Goal: Task Accomplishment & Management: Use online tool/utility

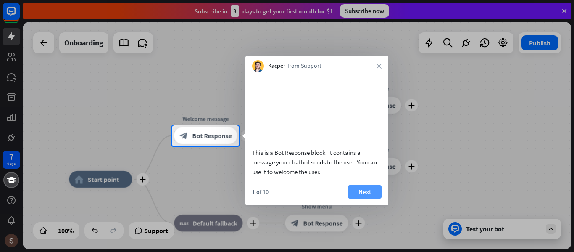
click at [361, 198] on button "Next" at bounding box center [365, 191] width 34 height 13
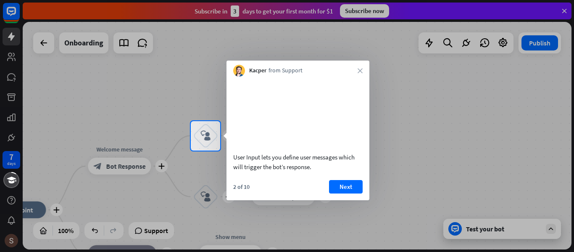
click at [353, 188] on div "User Input lets you define user messages which will trigger the bot’s response.…" at bounding box center [297, 137] width 143 height 123
click at [356, 193] on button "Next" at bounding box center [346, 186] width 34 height 13
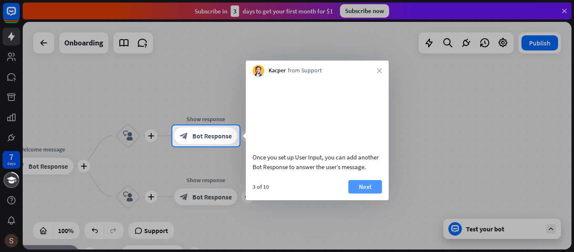
click at [357, 193] on button "Next" at bounding box center [365, 186] width 34 height 13
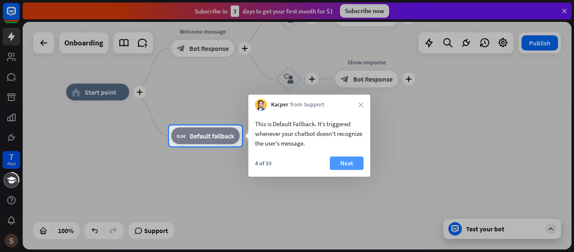
click at [359, 158] on button "Next" at bounding box center [347, 162] width 34 height 13
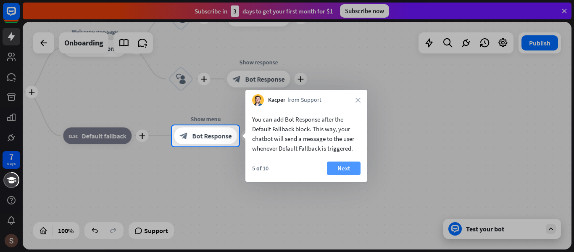
click at [338, 170] on button "Next" at bounding box center [344, 167] width 34 height 13
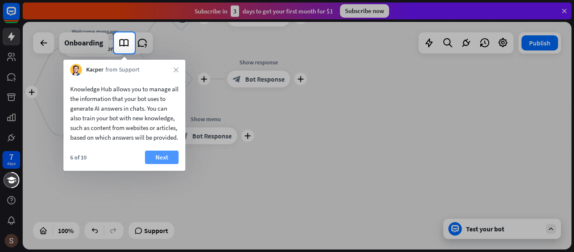
click at [168, 164] on button "Next" at bounding box center [162, 156] width 34 height 13
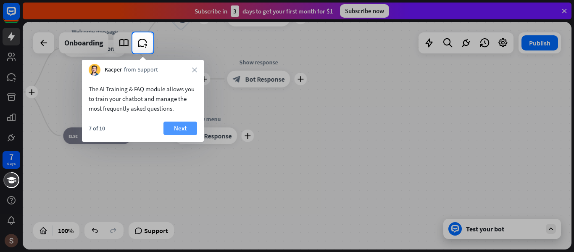
click at [184, 127] on button "Next" at bounding box center [180, 127] width 34 height 13
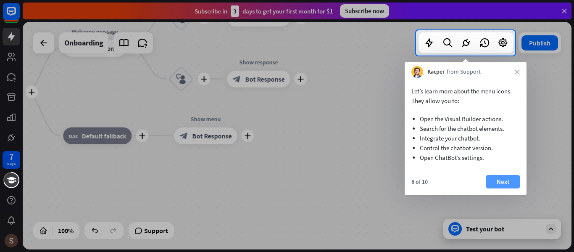
click at [493, 182] on button "Next" at bounding box center [503, 181] width 34 height 13
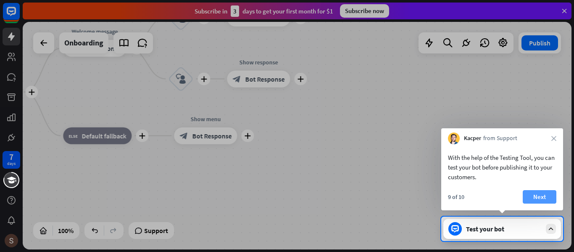
click at [535, 194] on button "Next" at bounding box center [539, 196] width 34 height 13
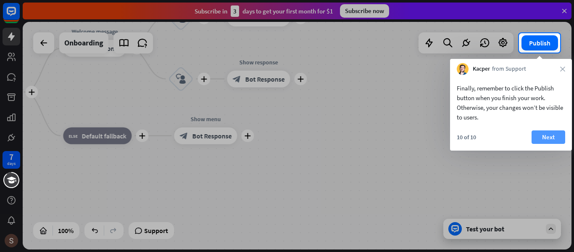
click at [555, 138] on button "Next" at bounding box center [548, 136] width 34 height 13
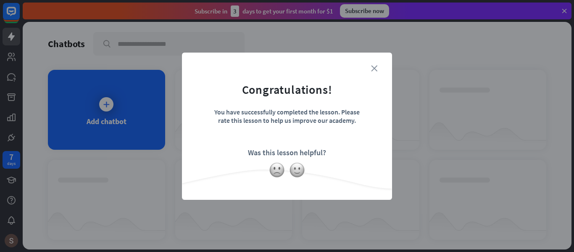
click at [373, 66] on icon "close" at bounding box center [374, 68] width 6 height 6
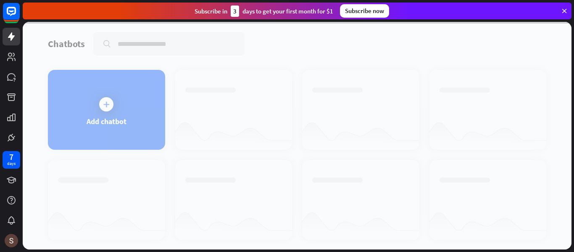
click at [61, 104] on div at bounding box center [297, 135] width 548 height 227
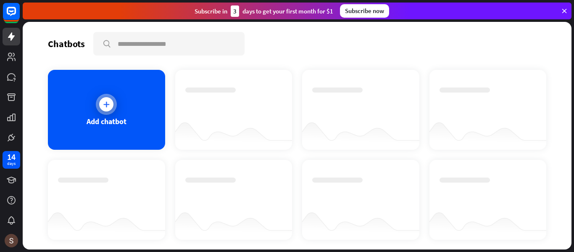
click at [97, 102] on div at bounding box center [106, 104] width 21 height 21
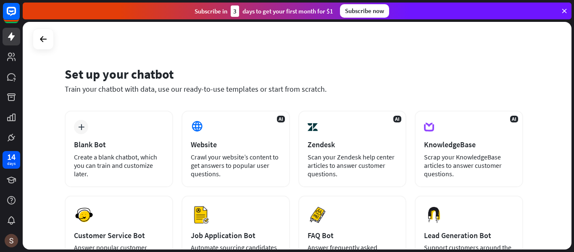
scroll to position [1, 0]
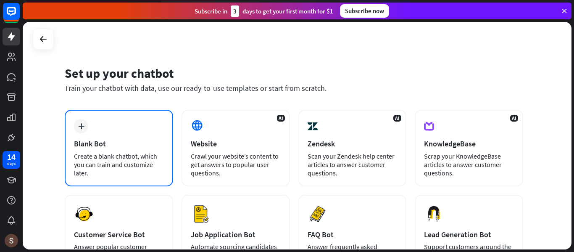
click at [104, 123] on div "plus Blank Bot Create a blank chatbot, which you can train and customize later." at bounding box center [119, 148] width 108 height 76
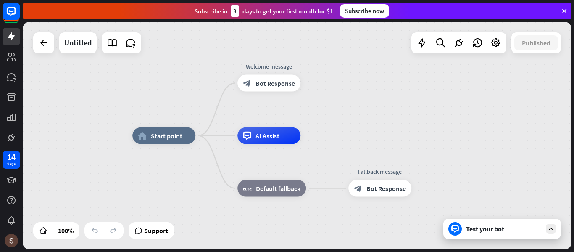
click at [474, 225] on div "Test your bot" at bounding box center [504, 228] width 76 height 8
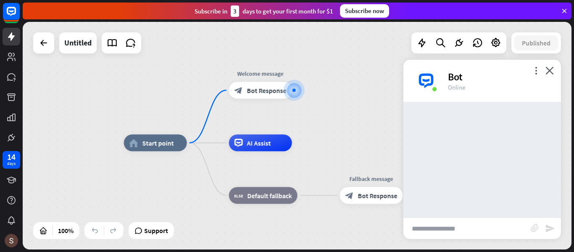
click at [434, 226] on input "text" at bounding box center [466, 228] width 127 height 21
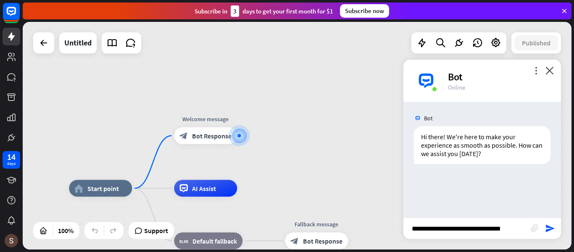
type input "**********"
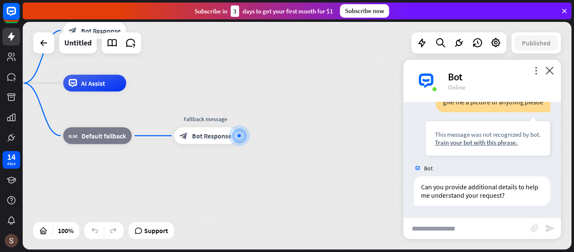
scroll to position [94, 0]
type input "**********"
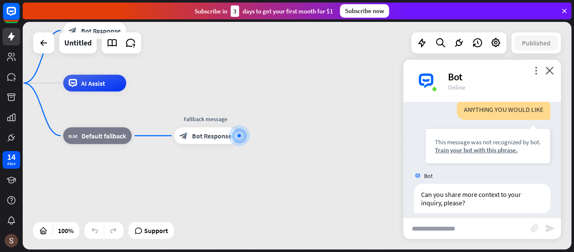
scroll to position [228, 0]
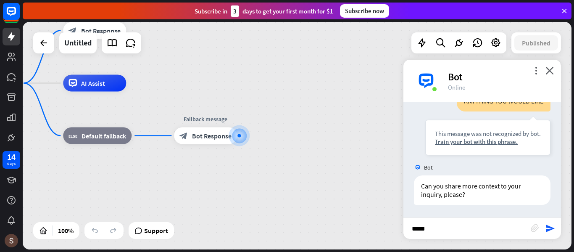
type input "******"
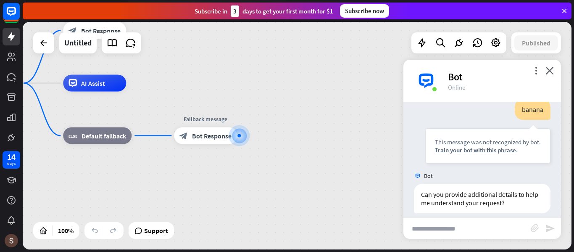
scroll to position [362, 0]
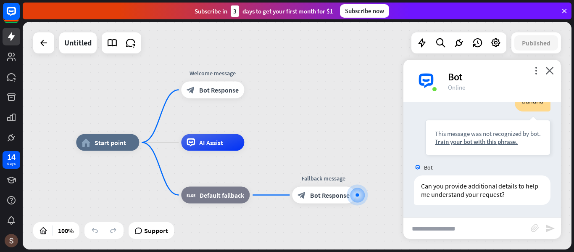
drag, startPoint x: 179, startPoint y: 172, endPoint x: 297, endPoint y: 231, distance: 132.2
click at [297, 231] on div "home_2 Start point Welcome message block_bot_response Bot Response AI Assist bl…" at bounding box center [350, 255] width 548 height 227
click at [258, 192] on icon "plus" at bounding box center [260, 195] width 6 height 6
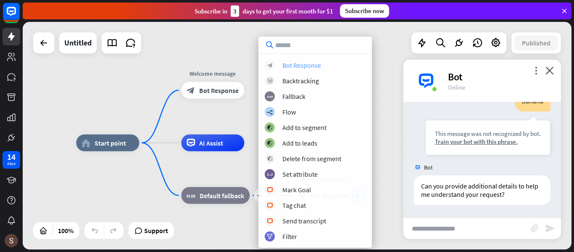
click at [319, 69] on div "block_bot_response Bot Response" at bounding box center [315, 65] width 101 height 10
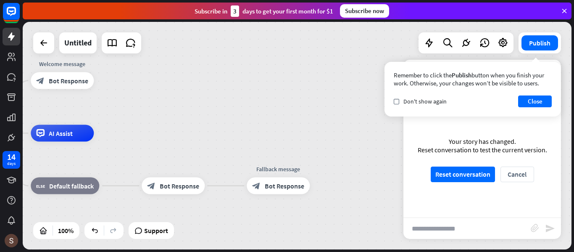
drag, startPoint x: 296, startPoint y: 131, endPoint x: 146, endPoint y: 121, distance: 150.2
click at [146, 121] on div "home_2 Start point Welcome message block_bot_response Bot Response AI Assist bl…" at bounding box center [297, 135] width 548 height 227
click at [189, 183] on span "Bot Response" at bounding box center [179, 185] width 39 height 8
